Goal: Information Seeking & Learning: Find specific fact

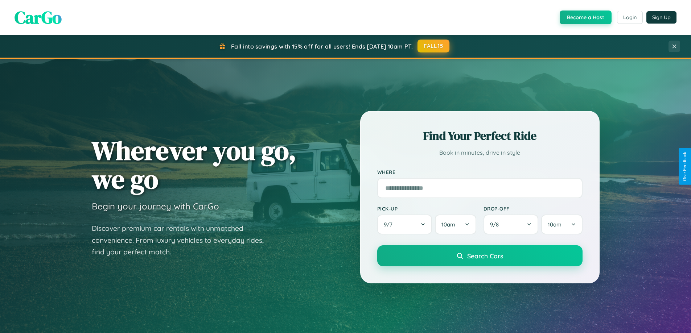
click at [434, 46] on button "FALL15" at bounding box center [434, 46] width 32 height 13
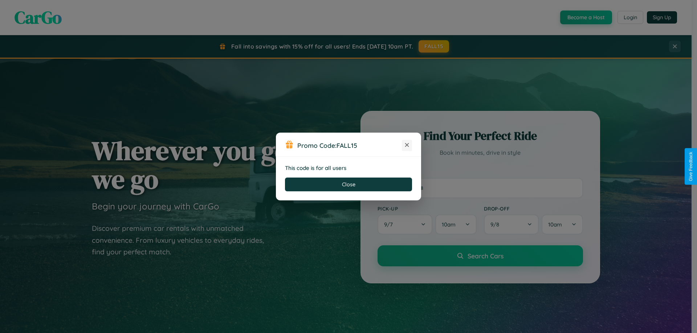
click at [407, 145] on icon at bounding box center [406, 144] width 7 height 7
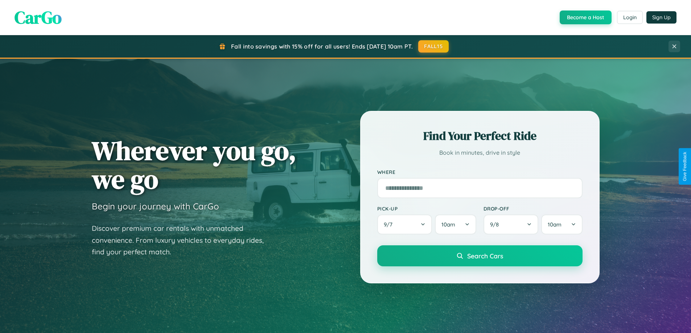
scroll to position [1396, 0]
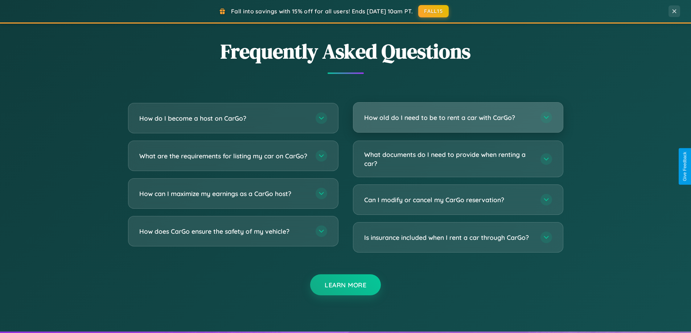
click at [458, 118] on h3 "How old do I need to be to rent a car with CarGo?" at bounding box center [448, 117] width 169 height 9
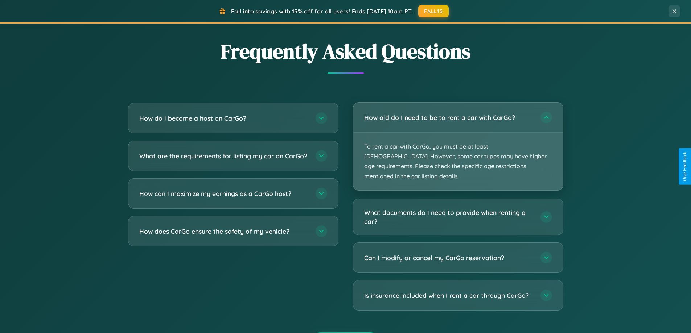
click at [458, 141] on p "To rent a car with CarGo, you must be at least [DEMOGRAPHIC_DATA]. However, som…" at bounding box center [458, 162] width 210 height 58
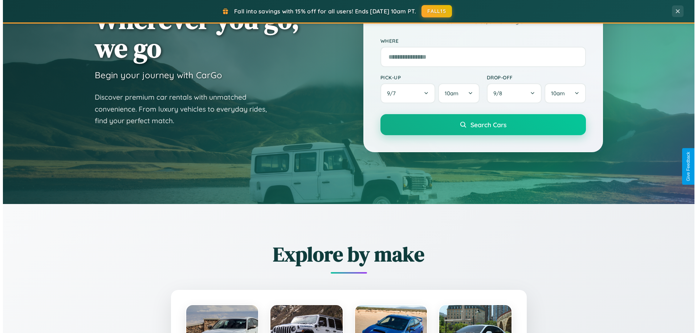
scroll to position [0, 0]
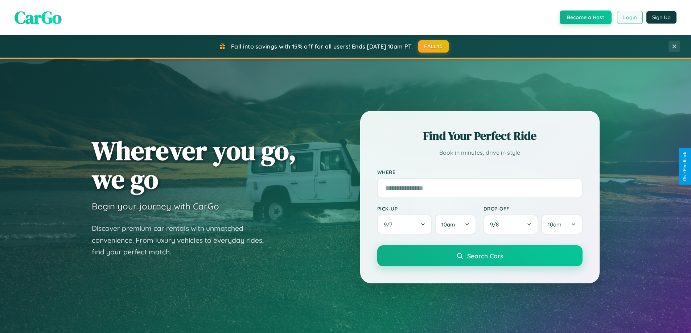
click at [629, 17] on button "Login" at bounding box center [630, 17] width 26 height 13
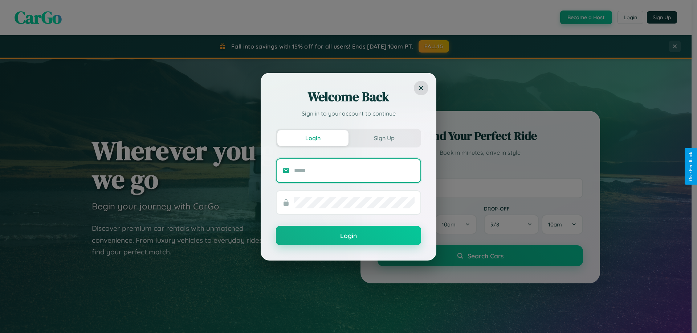
click at [354, 171] on input "text" at bounding box center [354, 171] width 120 height 12
type input "**********"
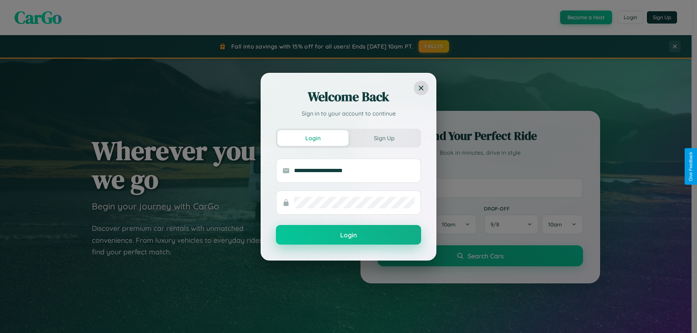
click at [348, 235] on button "Login" at bounding box center [348, 235] width 145 height 20
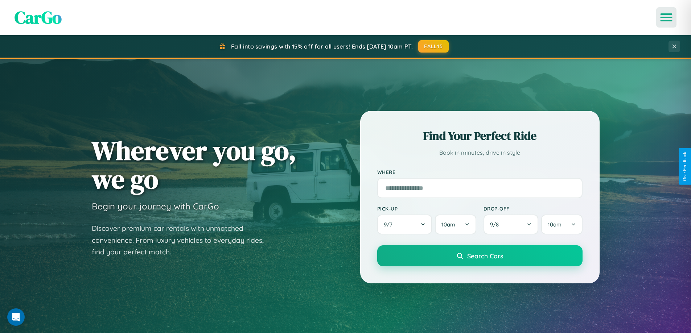
click at [666, 17] on icon "Open menu" at bounding box center [666, 17] width 11 height 7
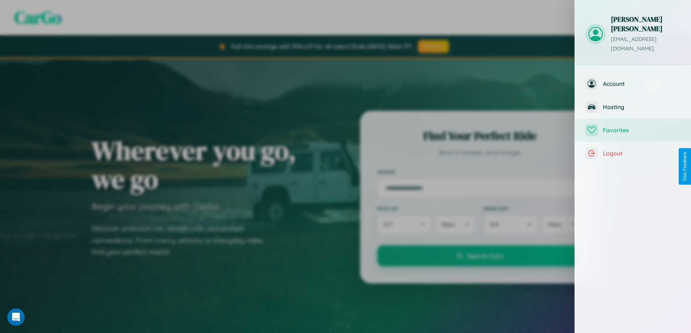
click at [633, 127] on span "Favorites" at bounding box center [641, 130] width 77 height 7
